Goal: Book appointment/travel/reservation

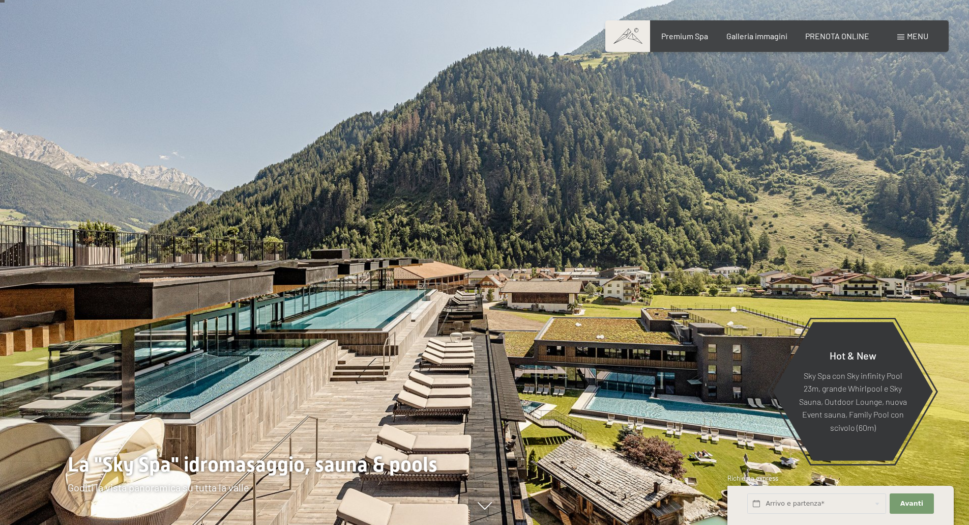
scroll to position [51, 0]
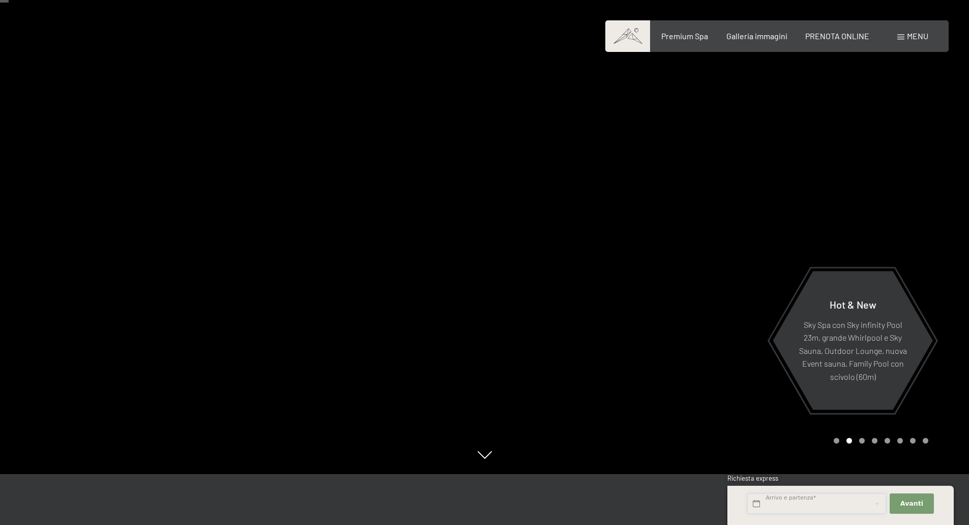
click at [844, 504] on input "text" at bounding box center [817, 503] width 139 height 21
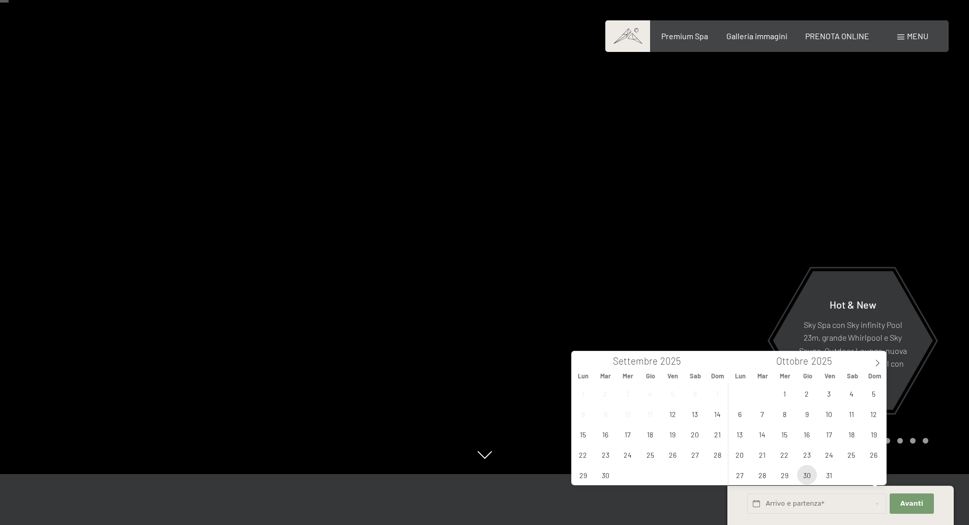
click at [805, 475] on span "30" at bounding box center [807, 475] width 20 height 20
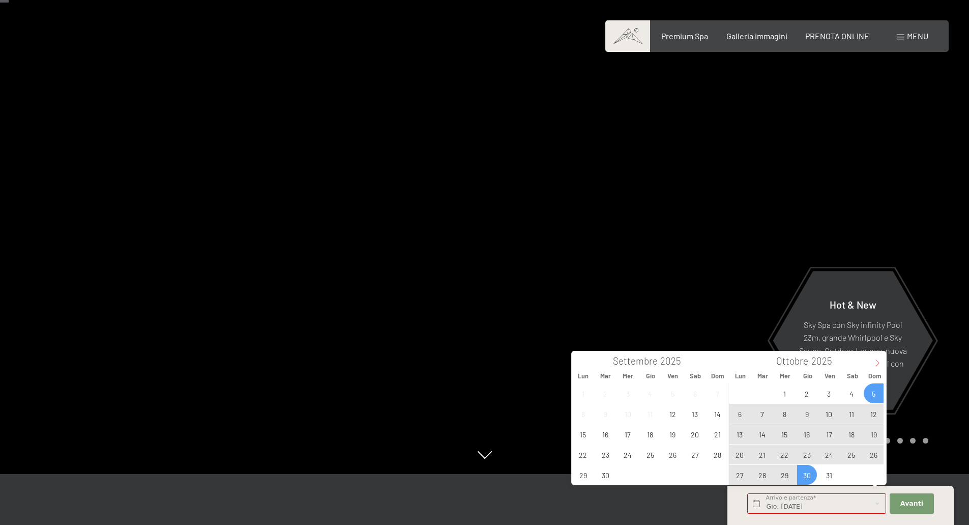
click at [873, 360] on span at bounding box center [877, 359] width 17 height 17
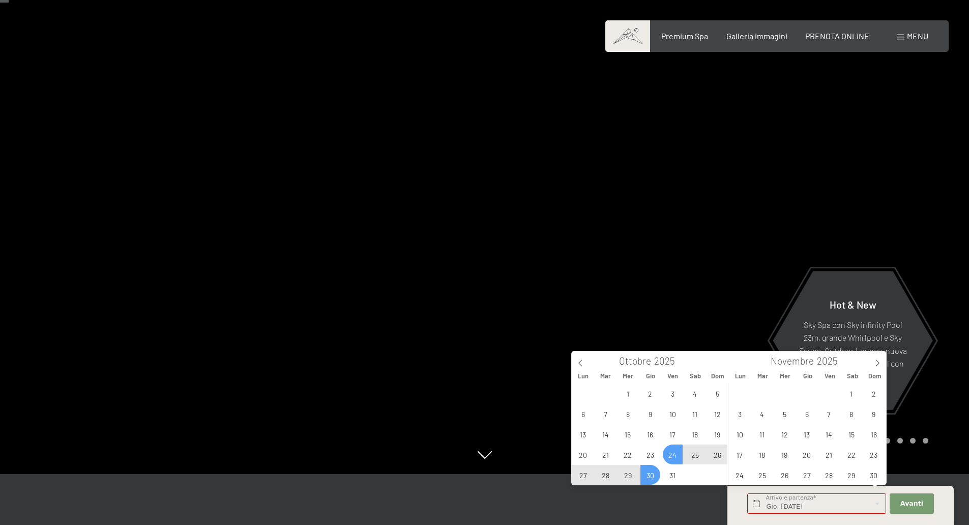
click at [672, 458] on span "24" at bounding box center [673, 454] width 20 height 20
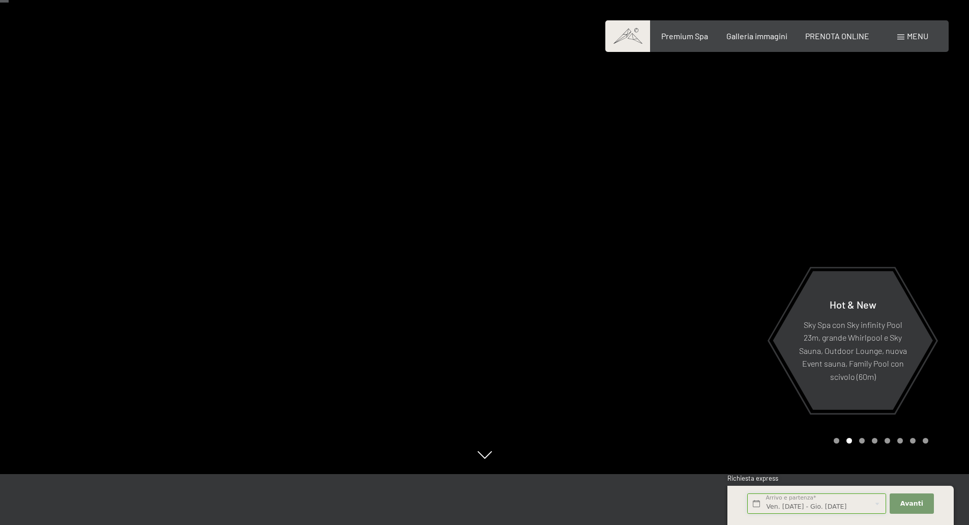
click at [783, 504] on input "Ven. 24/10/2025 - Gio. 30/10/2025" at bounding box center [817, 503] width 139 height 21
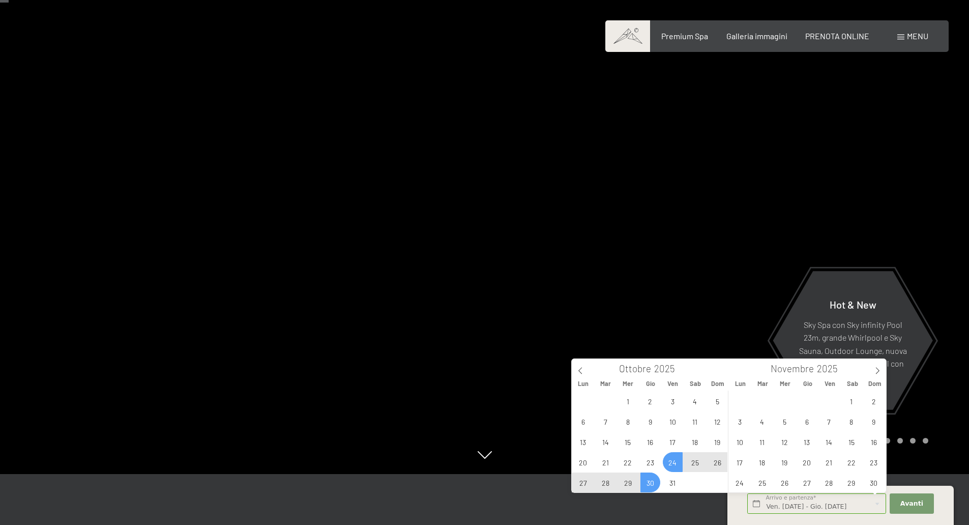
click at [671, 460] on span "24" at bounding box center [673, 462] width 20 height 20
click at [590, 479] on span "27" at bounding box center [583, 482] width 20 height 20
type input "Ven. 24/10/2025 - Lun. 27/10/2025"
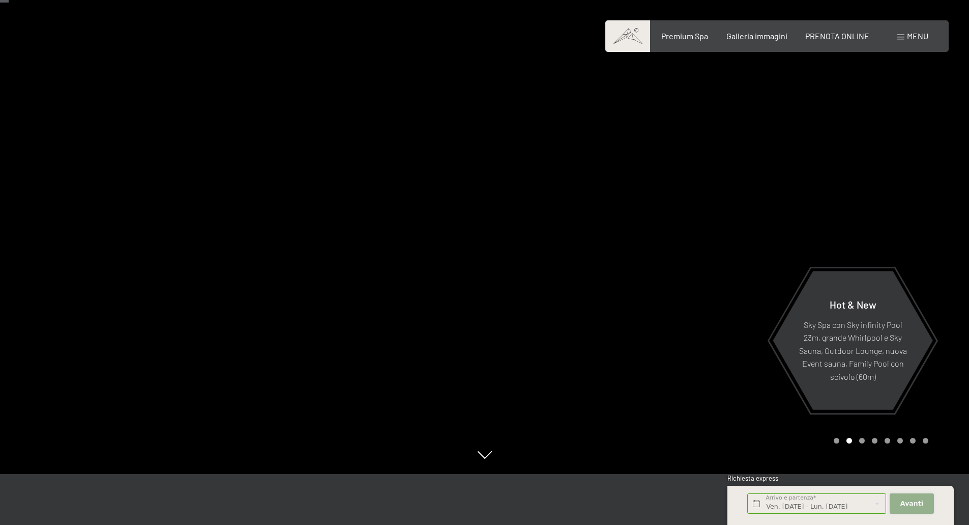
click at [909, 505] on span "Avanti" at bounding box center [912, 503] width 23 height 9
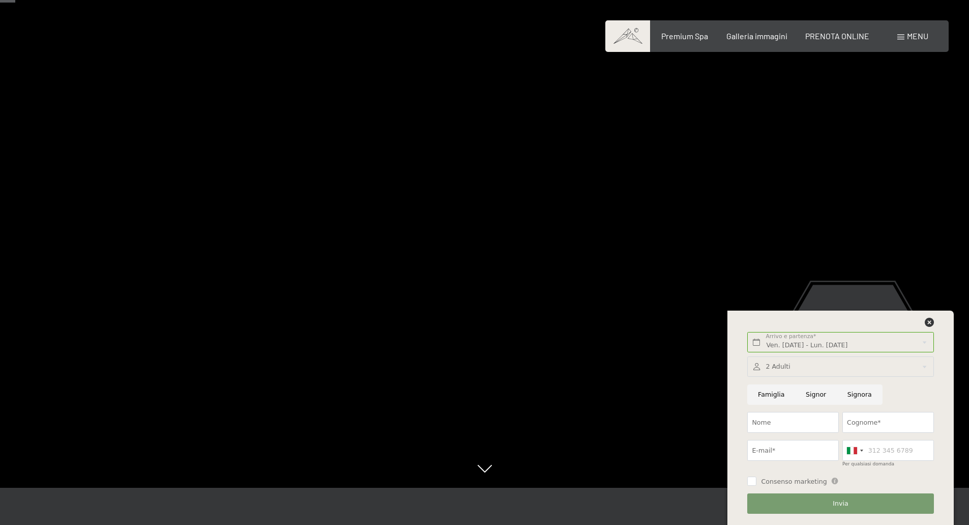
scroll to position [102, 0]
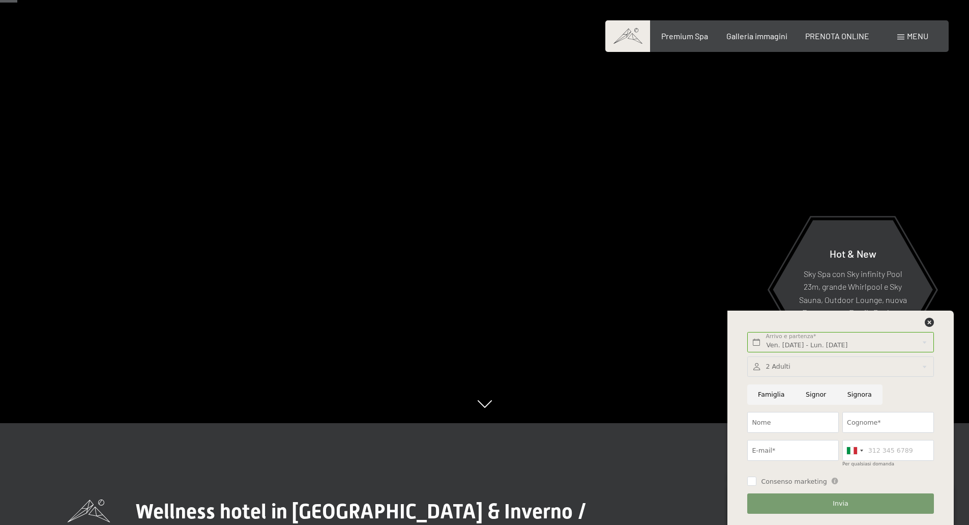
click at [862, 517] on div "Invia" at bounding box center [841, 504] width 190 height 28
click at [862, 509] on button "Invia" at bounding box center [841, 503] width 186 height 21
click at [928, 326] on icon at bounding box center [929, 322] width 9 height 9
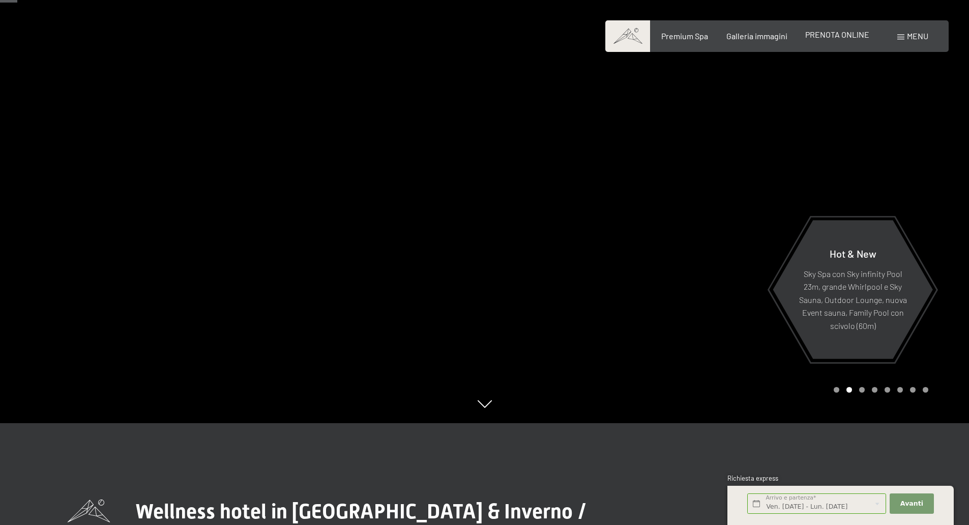
click at [840, 37] on span "PRENOTA ONLINE" at bounding box center [838, 35] width 64 height 10
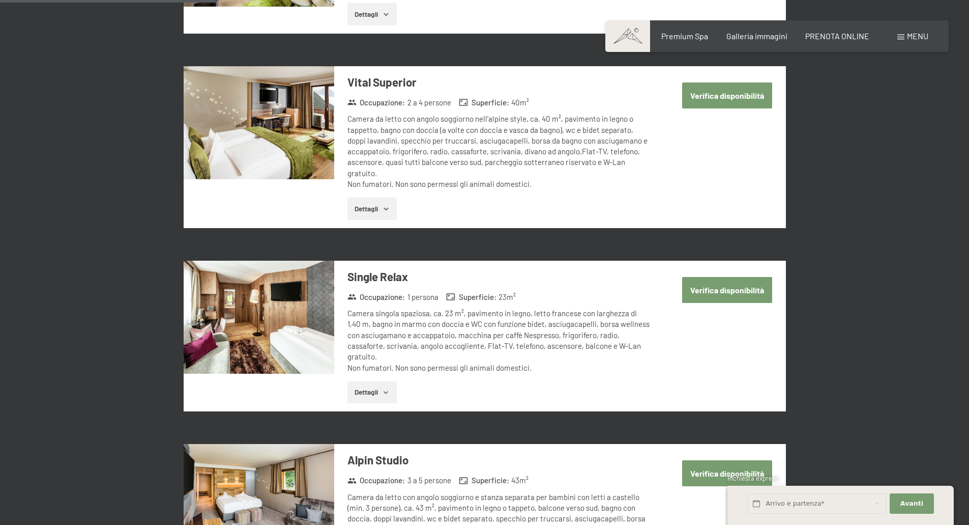
scroll to position [1069, 0]
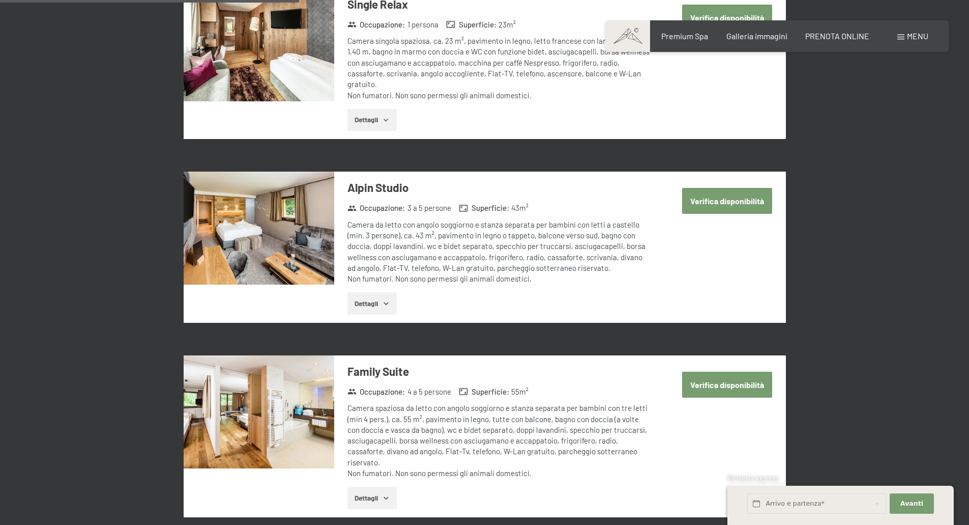
click at [746, 188] on button "Verifica disponibilità" at bounding box center [727, 201] width 90 height 26
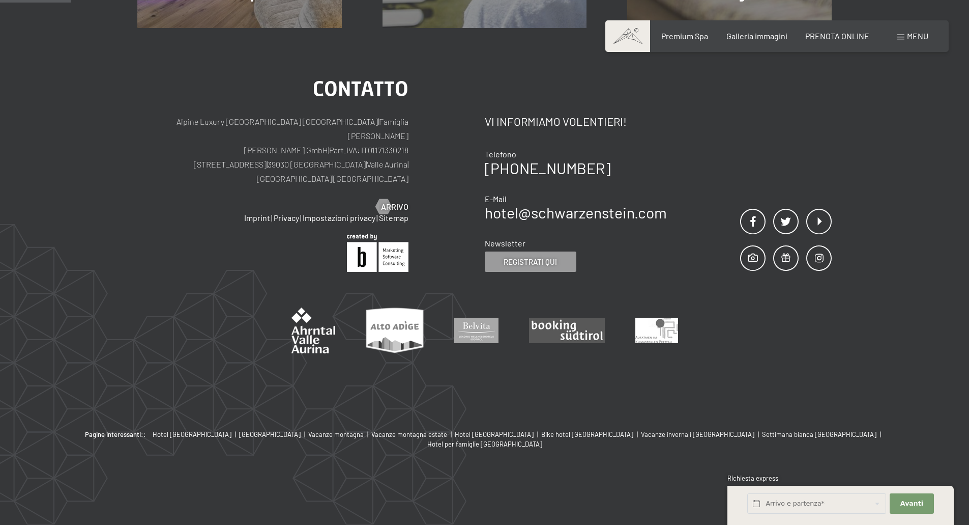
scroll to position [251, 0]
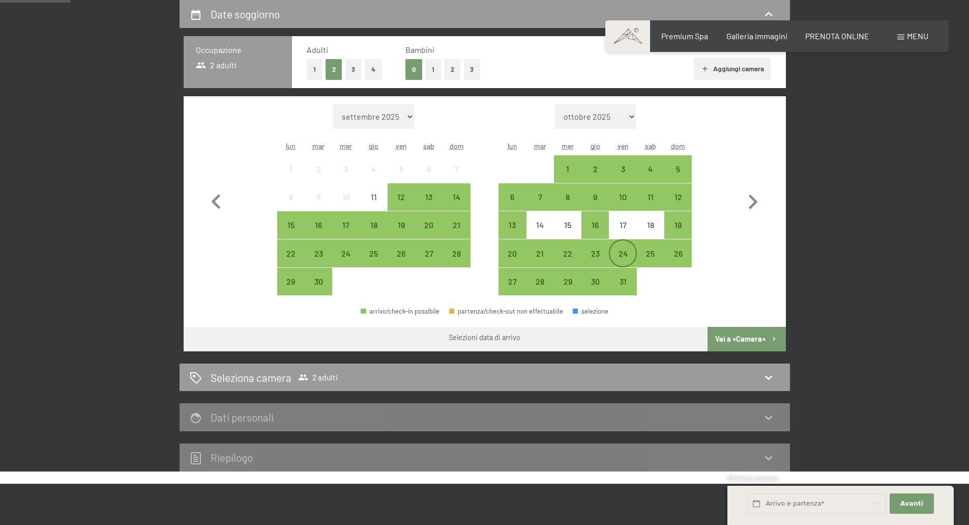
drag, startPoint x: 656, startPoint y: 251, endPoint x: 626, endPoint y: 257, distance: 30.6
click at [626, 257] on div "20 21 22 23 24 25 26" at bounding box center [595, 253] width 193 height 28
click at [624, 256] on div "24" at bounding box center [622, 261] width 25 height 25
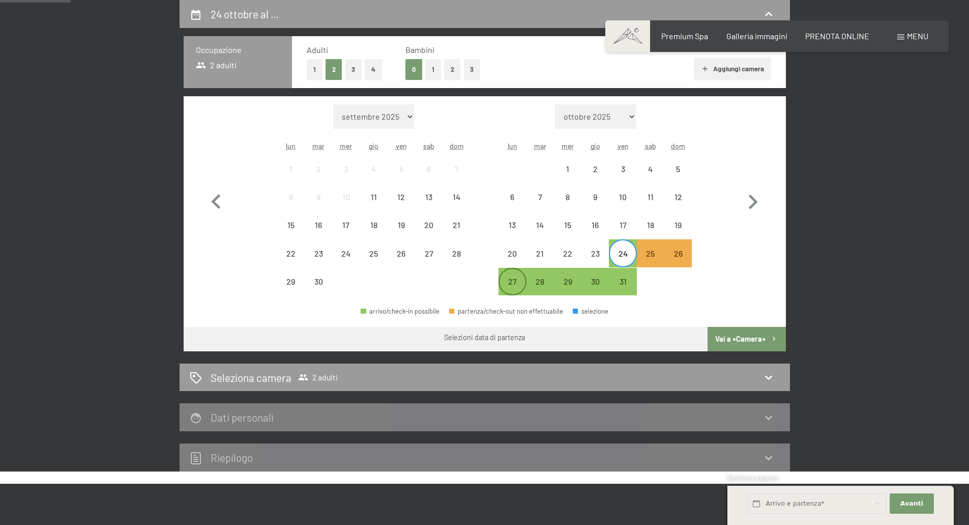
click at [521, 292] on div "27" at bounding box center [512, 289] width 25 height 25
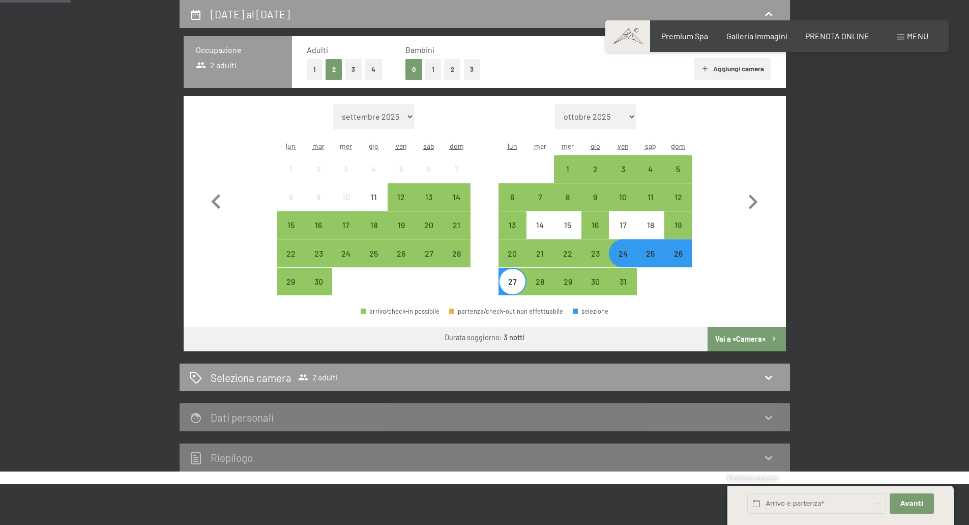
click at [735, 332] on button "Vai a «Camera»" at bounding box center [747, 339] width 78 height 24
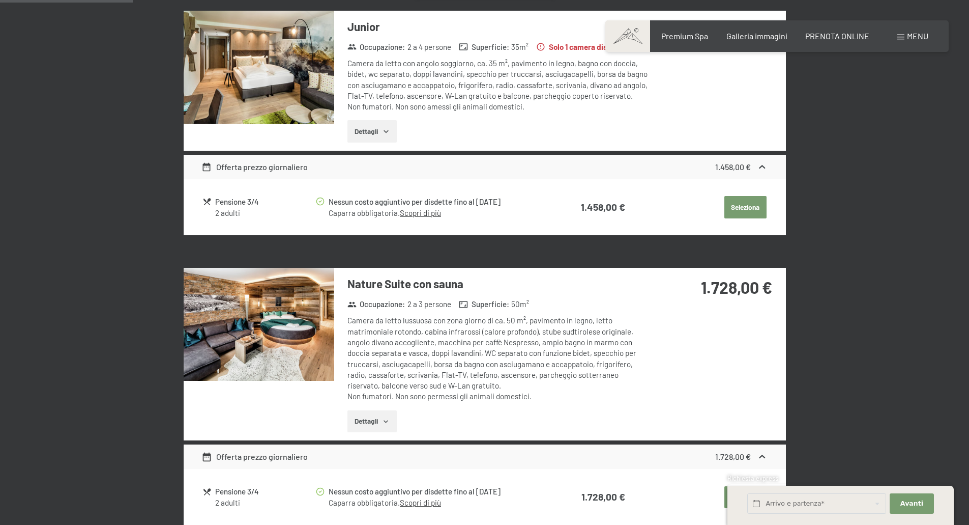
scroll to position [0, 0]
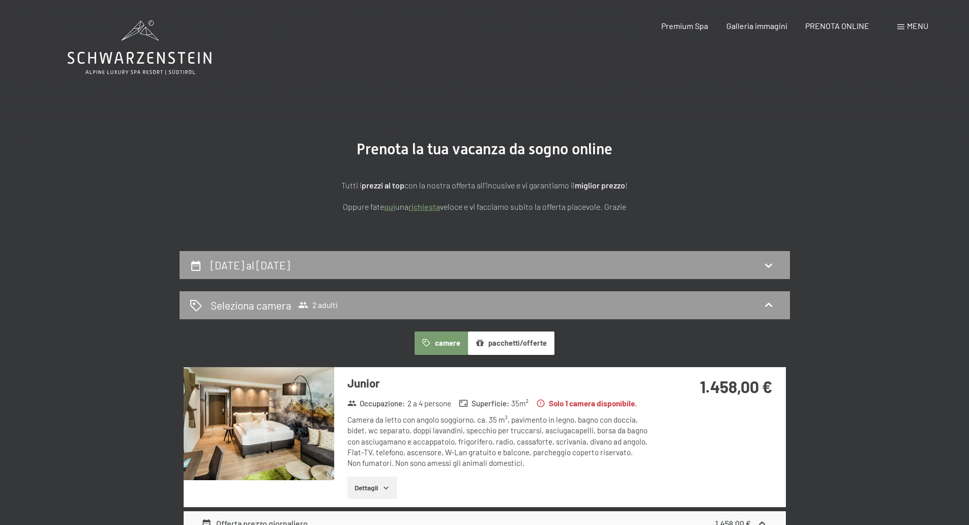
click at [528, 353] on button "pacchetti/offerte" at bounding box center [511, 342] width 87 height 23
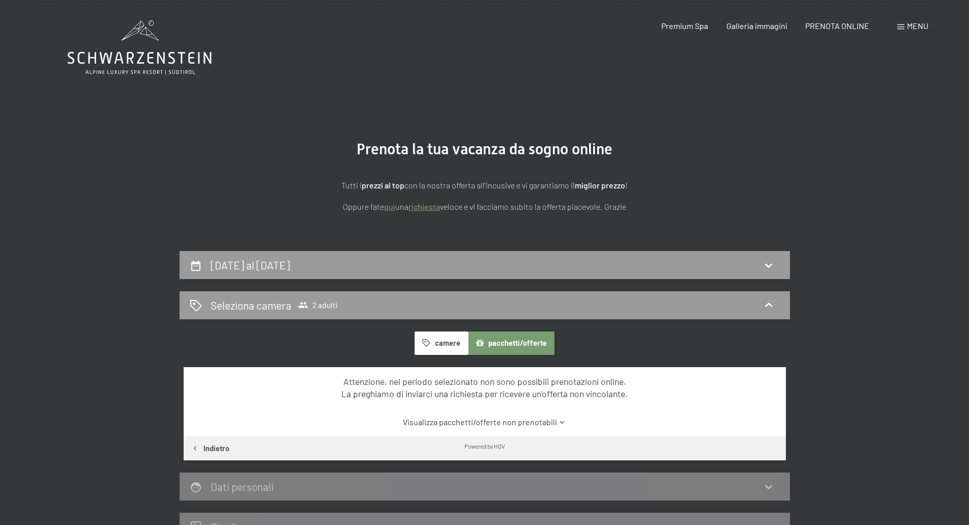
click at [431, 341] on icon "button" at bounding box center [426, 342] width 9 height 9
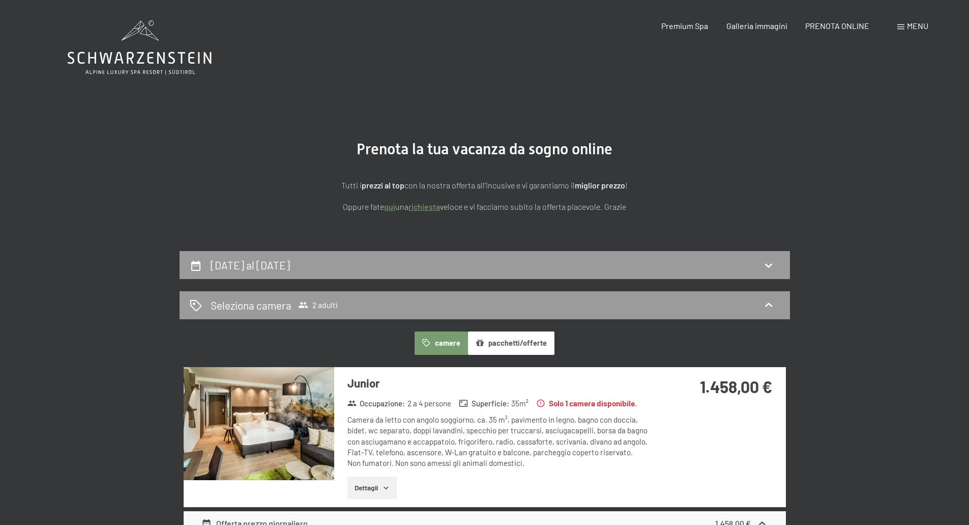
click at [496, 343] on button "pacchetti/offerte" at bounding box center [511, 342] width 87 height 23
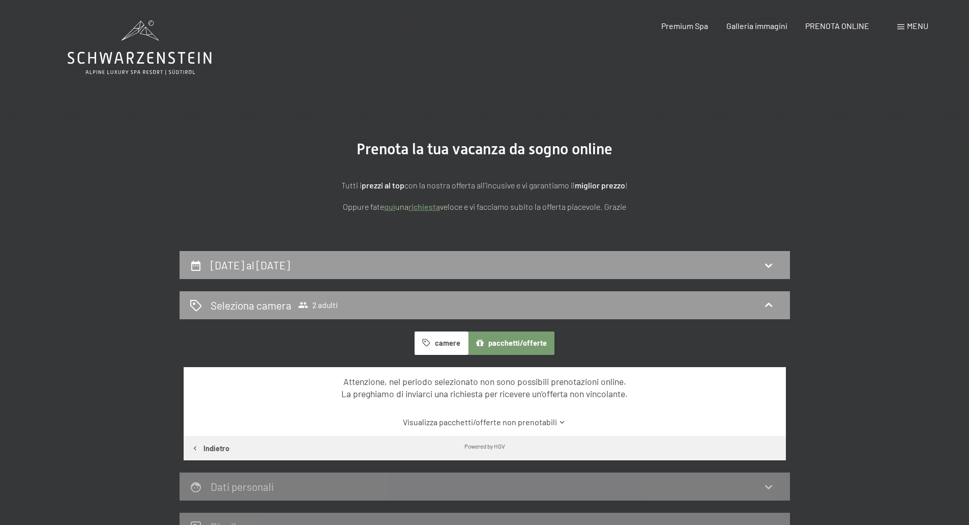
click at [460, 343] on button "camere" at bounding box center [441, 342] width 53 height 23
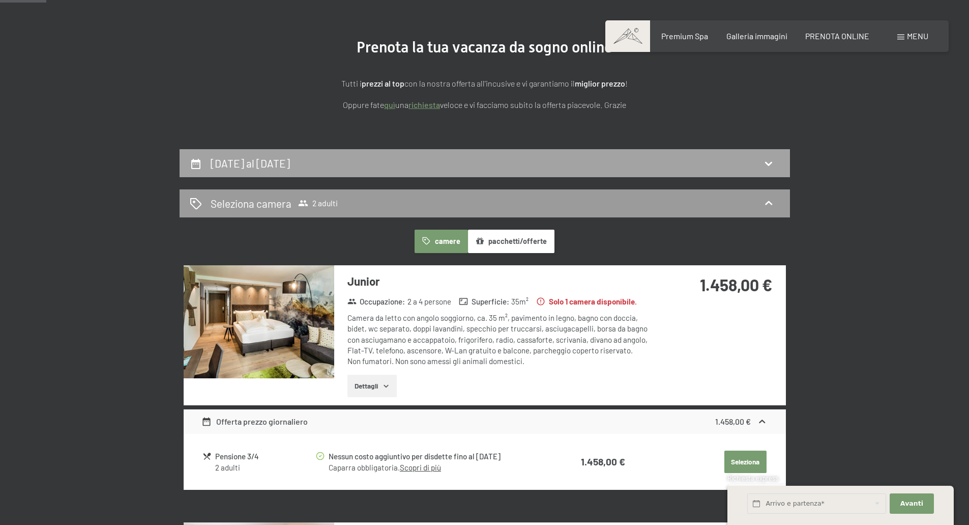
click at [469, 167] on div "[DATE] al [DATE]" at bounding box center [485, 163] width 590 height 15
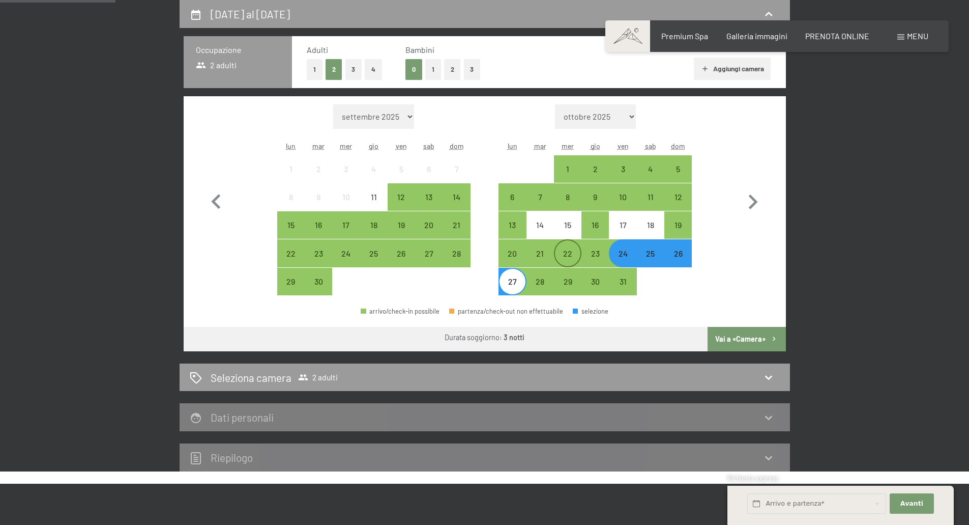
click at [563, 257] on div "22" at bounding box center [567, 261] width 25 height 25
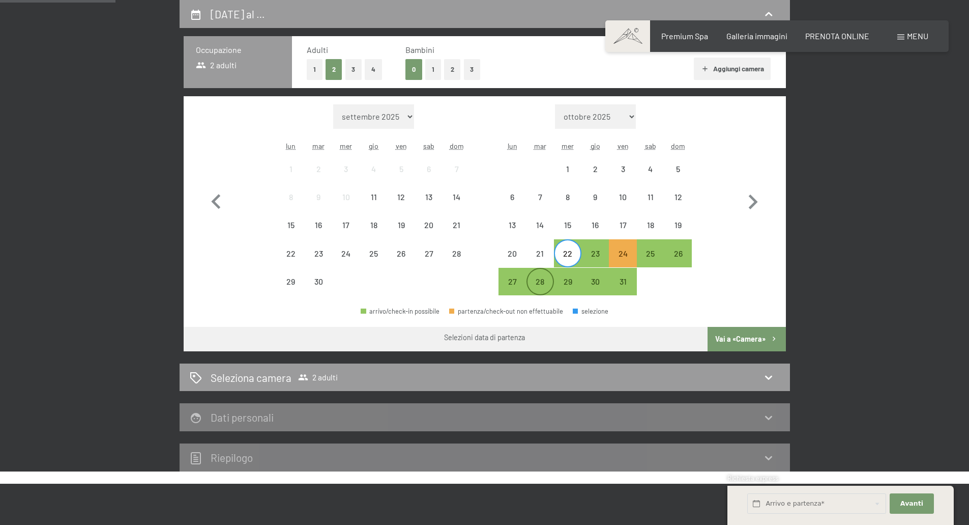
click at [532, 291] on div "28" at bounding box center [540, 289] width 25 height 25
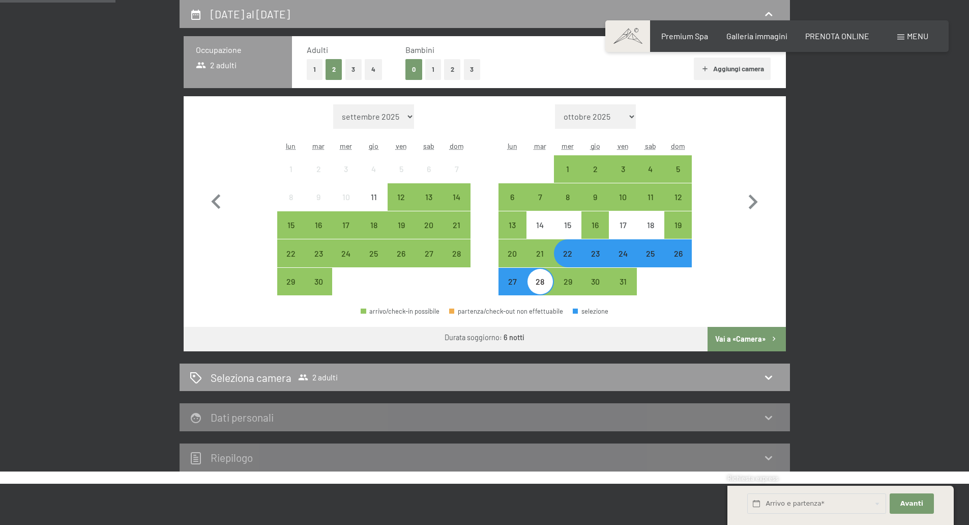
click at [727, 334] on button "Vai a «Camera»" at bounding box center [747, 339] width 78 height 24
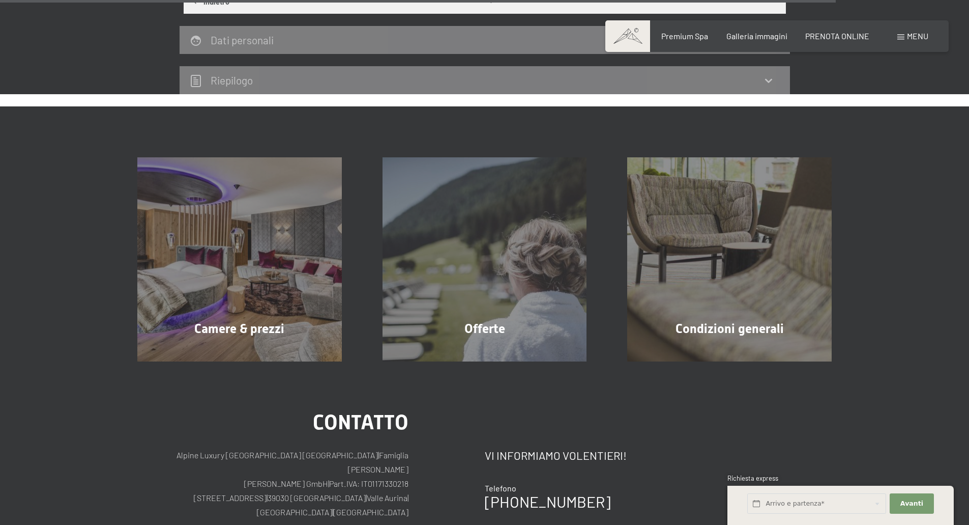
scroll to position [1953, 0]
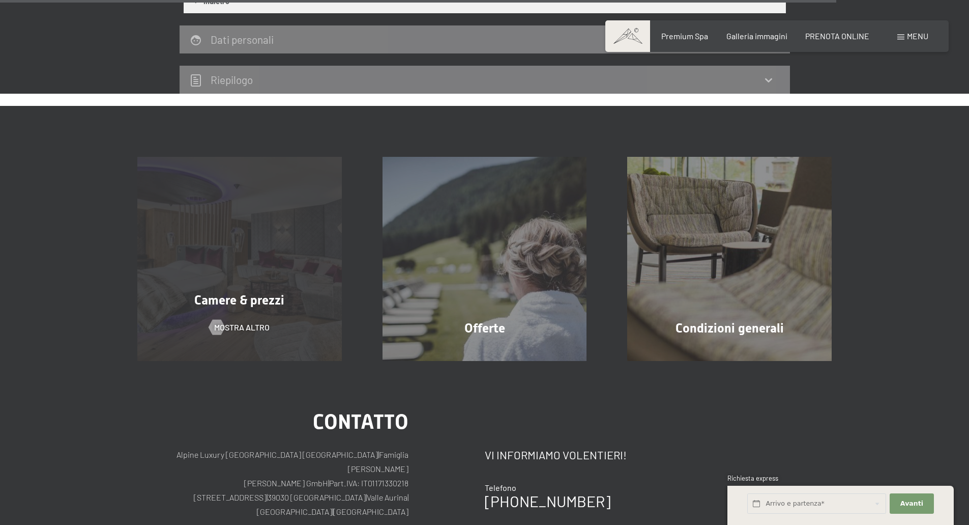
click at [277, 263] on div "Camere & prezzi mostra altro" at bounding box center [239, 259] width 245 height 205
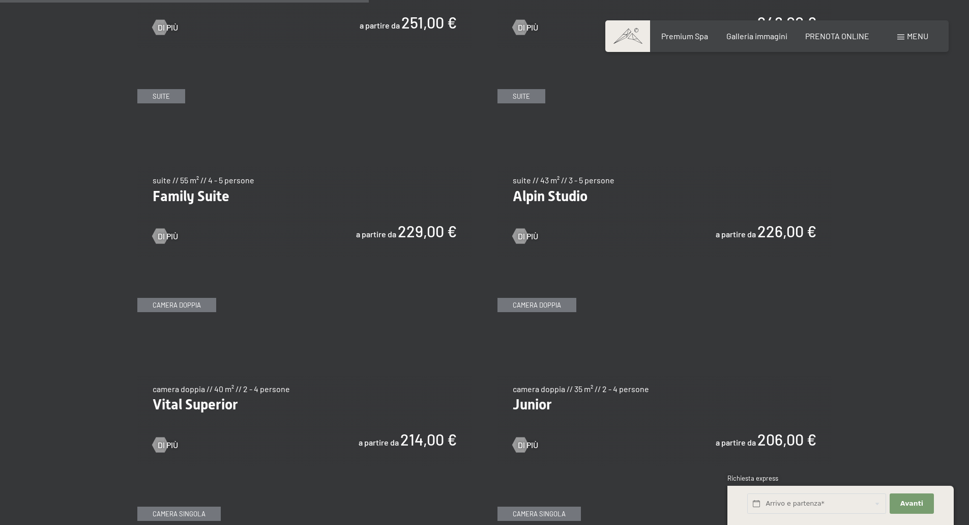
scroll to position [1226, 0]
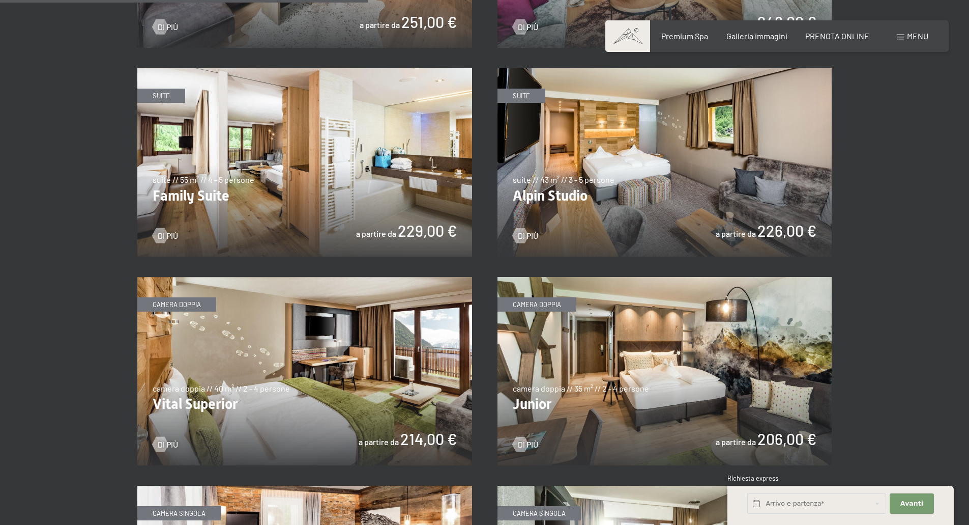
click at [641, 194] on img at bounding box center [665, 162] width 335 height 188
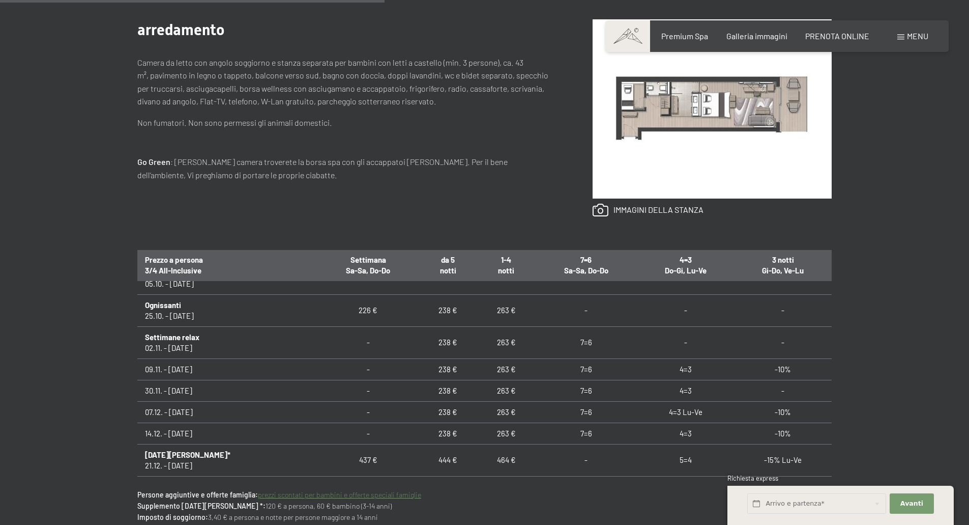
scroll to position [3, 0]
